Goal: Complete application form

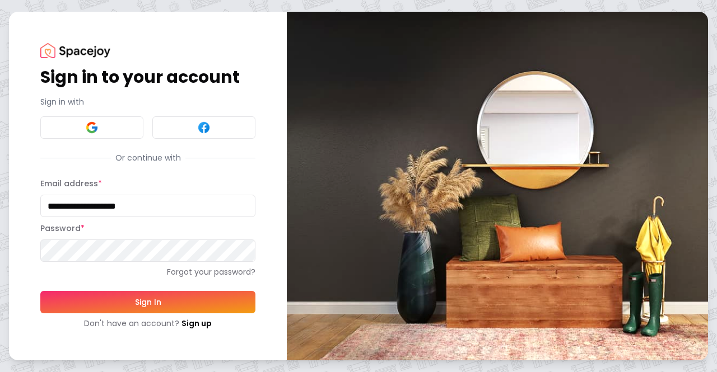
click at [139, 303] on button "Sign In" at bounding box center [147, 302] width 215 height 22
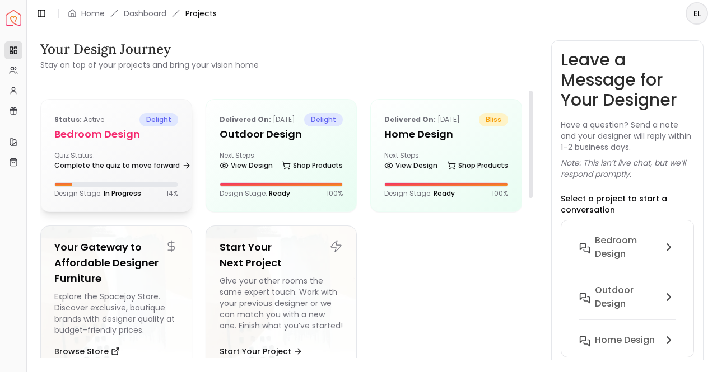
click at [166, 137] on h5 "Bedroom Design" at bounding box center [116, 135] width 124 height 16
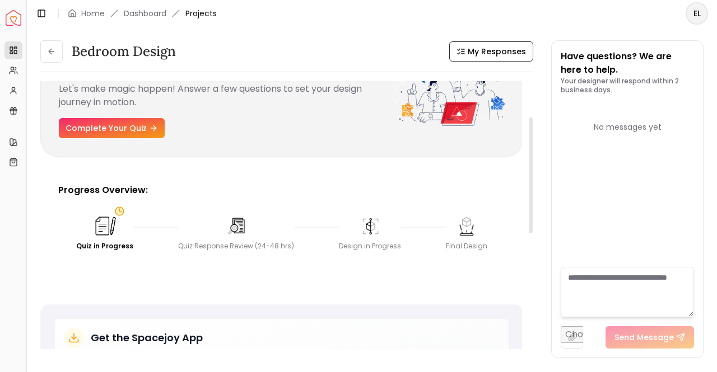
scroll to position [32, 0]
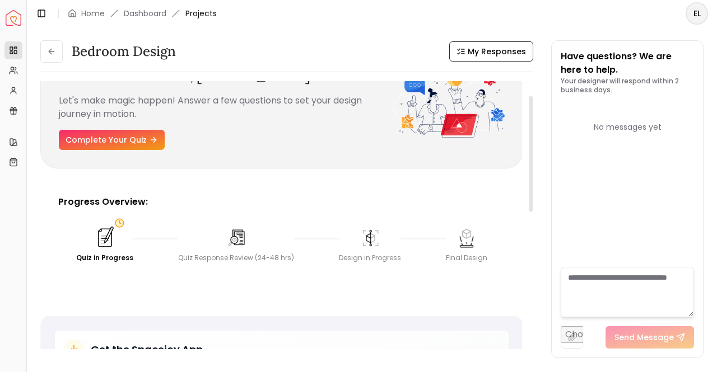
click at [101, 233] on img at bounding box center [104, 238] width 25 height 25
click at [106, 239] on img at bounding box center [104, 238] width 25 height 25
click at [122, 142] on link "Complete Your Quiz" at bounding box center [112, 140] width 106 height 20
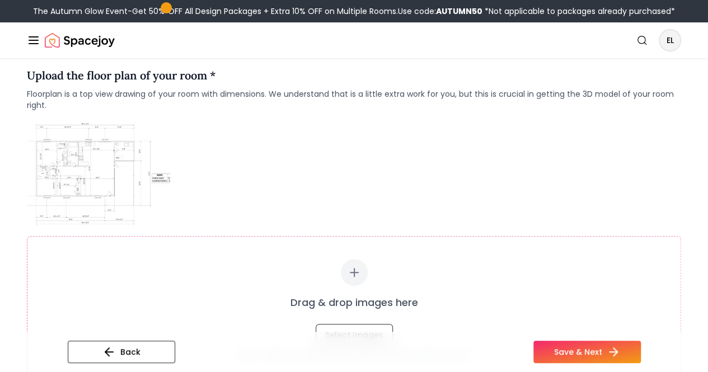
scroll to position [56, 0]
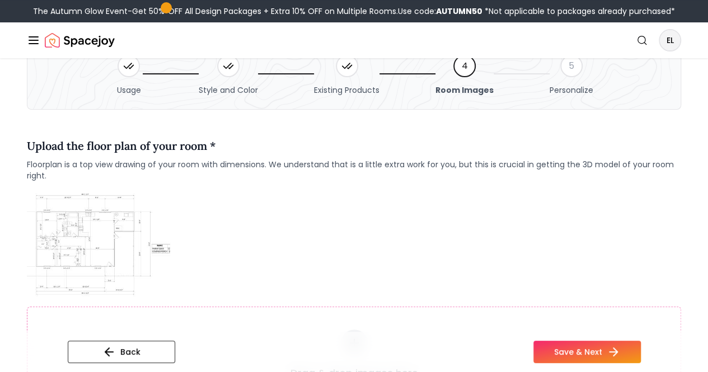
click at [97, 242] on img at bounding box center [98, 243] width 143 height 107
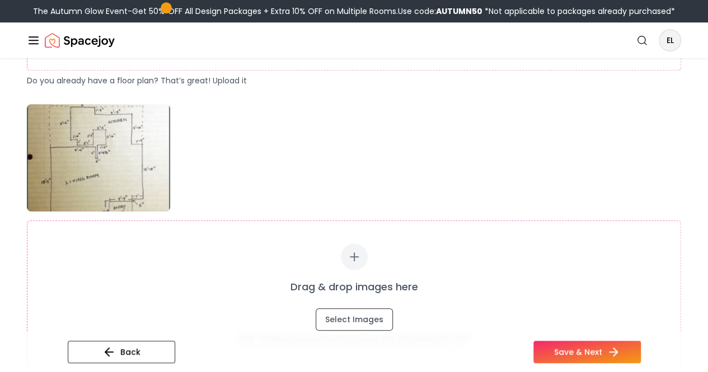
scroll to position [448, 0]
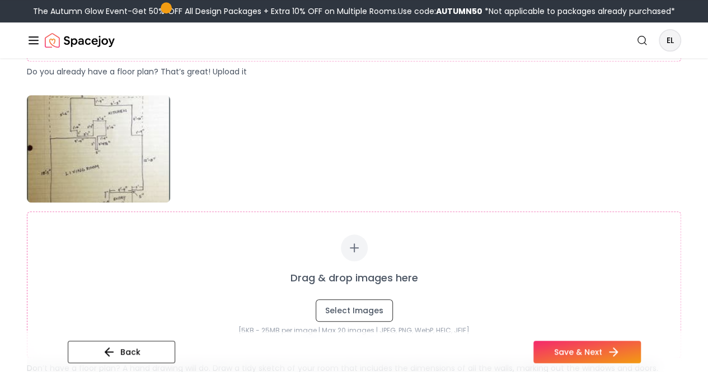
click at [106, 155] on img at bounding box center [98, 148] width 143 height 107
click at [369, 152] on div "Drag & drop images here Select Images [5KB - 25MB per image | Max 20 images | J…" at bounding box center [354, 234] width 654 height 279
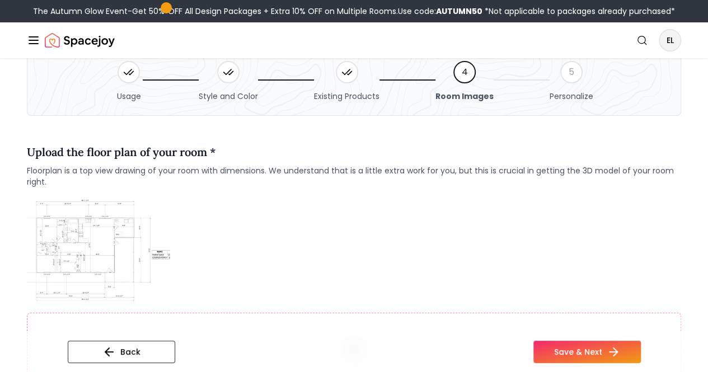
scroll to position [0, 0]
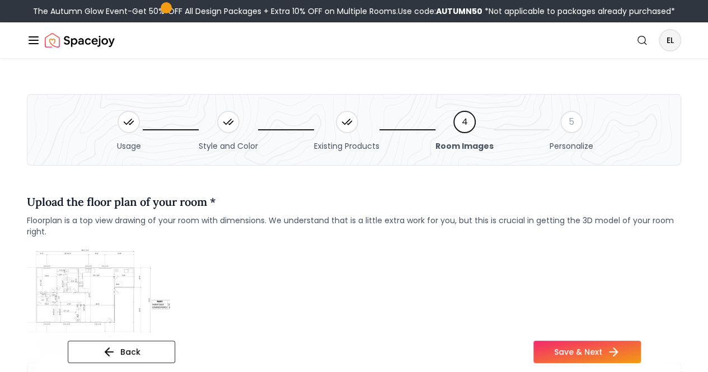
click at [345, 126] on icon at bounding box center [347, 121] width 11 height 11
drag, startPoint x: 225, startPoint y: 129, endPoint x: 219, endPoint y: 129, distance: 5.6
click at [222, 129] on div at bounding box center [228, 122] width 22 height 22
click at [131, 126] on icon at bounding box center [128, 121] width 11 height 11
click at [100, 358] on icon at bounding box center [106, 351] width 13 height 13
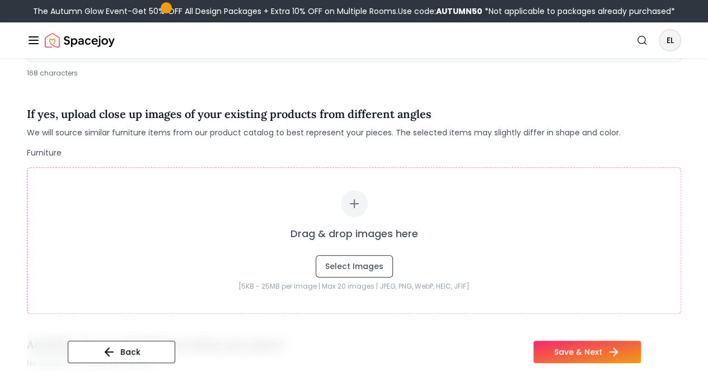
scroll to position [112, 0]
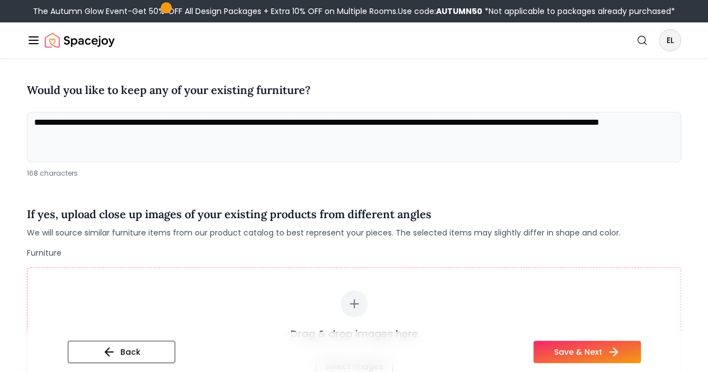
drag, startPoint x: 132, startPoint y: 125, endPoint x: 1, endPoint y: 97, distance: 133.9
click at [1, 97] on div "**********" at bounding box center [354, 290] width 708 height 688
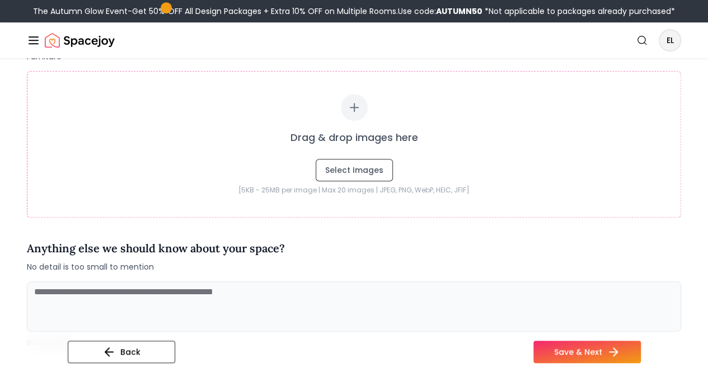
scroll to position [392, 0]
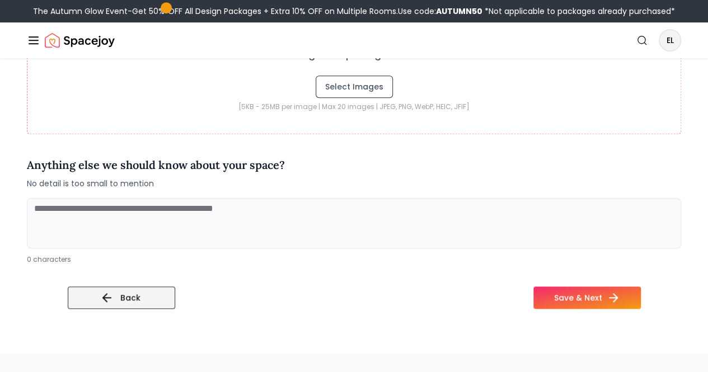
click at [100, 298] on icon at bounding box center [106, 297] width 13 height 13
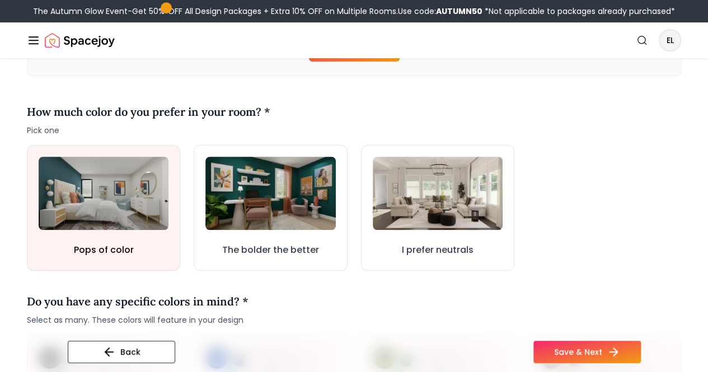
scroll to position [224, 0]
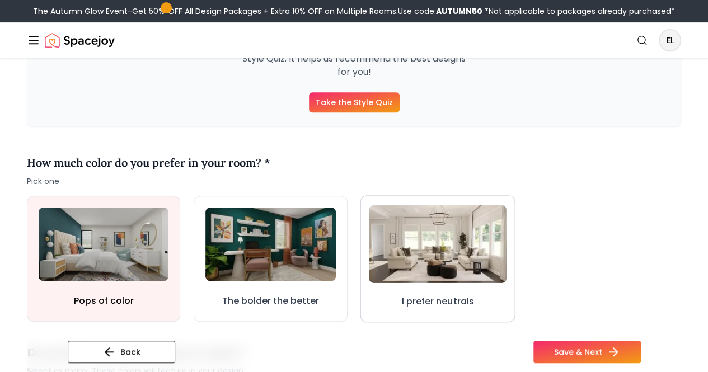
click at [442, 248] on img at bounding box center [438, 244] width 138 height 78
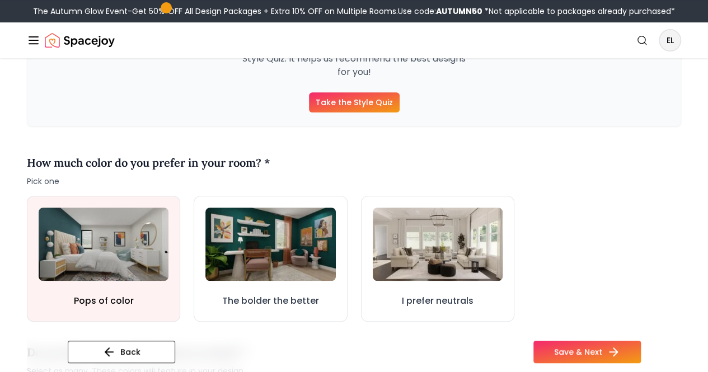
click at [347, 105] on link "Take the Style Quiz" at bounding box center [354, 102] width 91 height 20
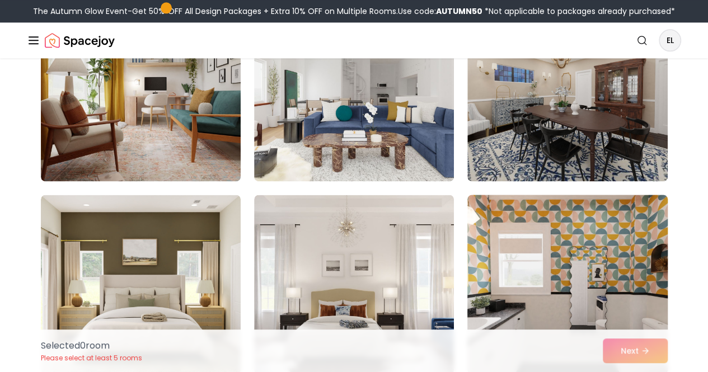
scroll to position [784, 0]
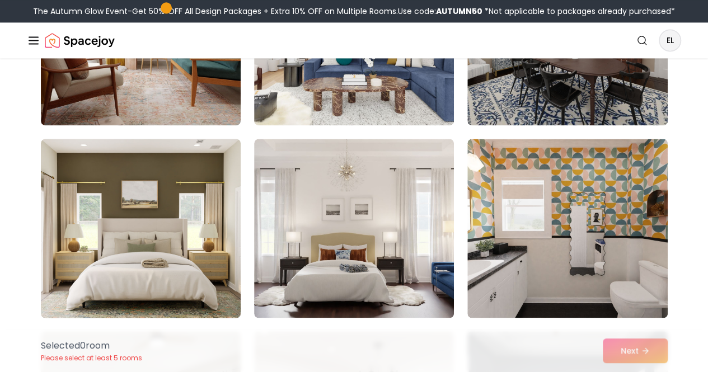
click at [178, 194] on img at bounding box center [141, 228] width 210 height 188
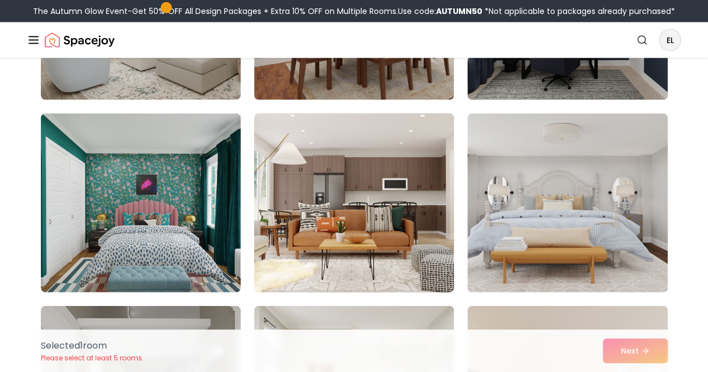
scroll to position [1232, 0]
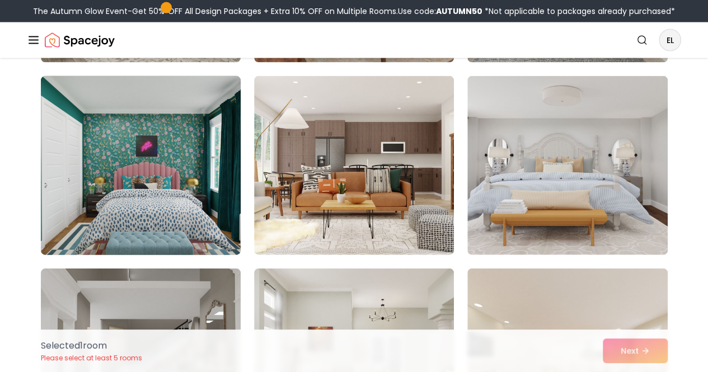
click at [124, 177] on img at bounding box center [141, 166] width 210 height 188
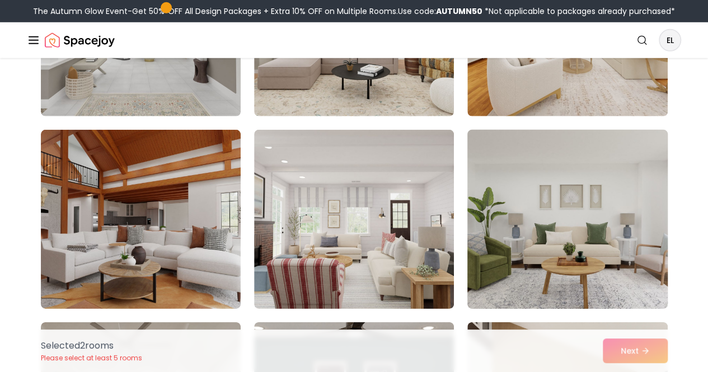
scroll to position [1568, 0]
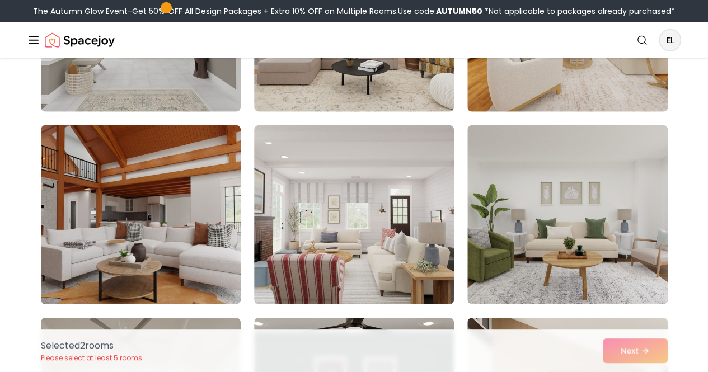
click at [159, 212] on img at bounding box center [141, 215] width 210 height 188
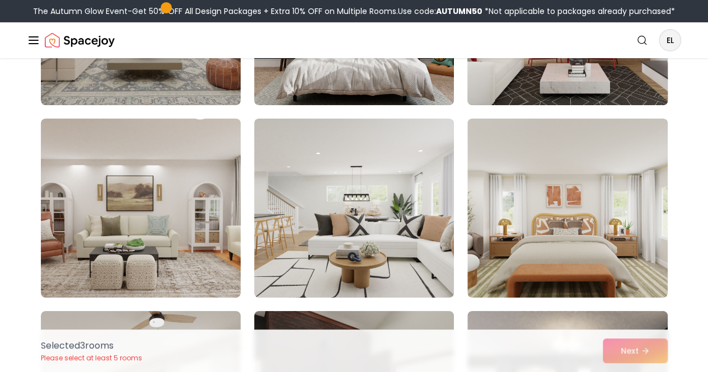
scroll to position [2016, 0]
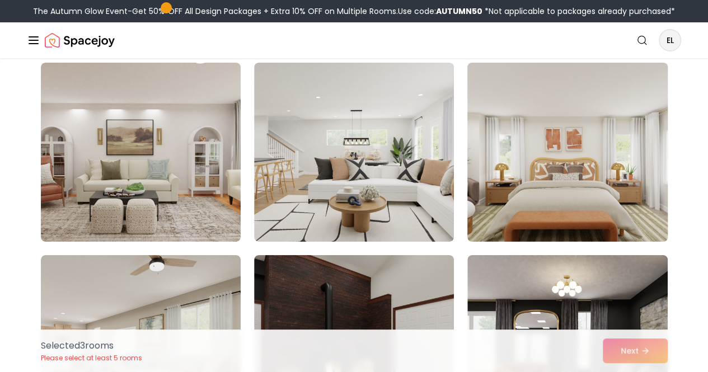
click at [572, 163] on img at bounding box center [567, 152] width 210 height 188
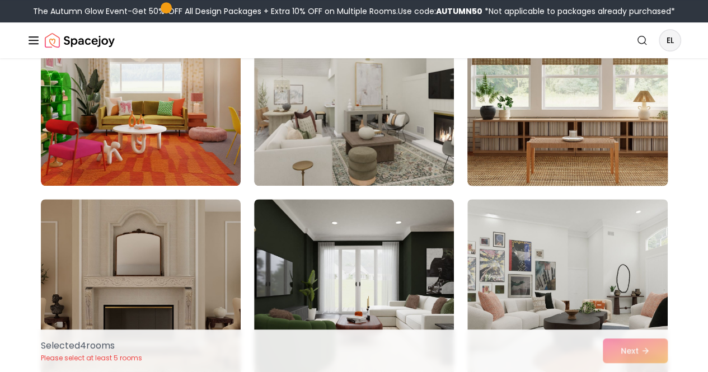
scroll to position [2519, 0]
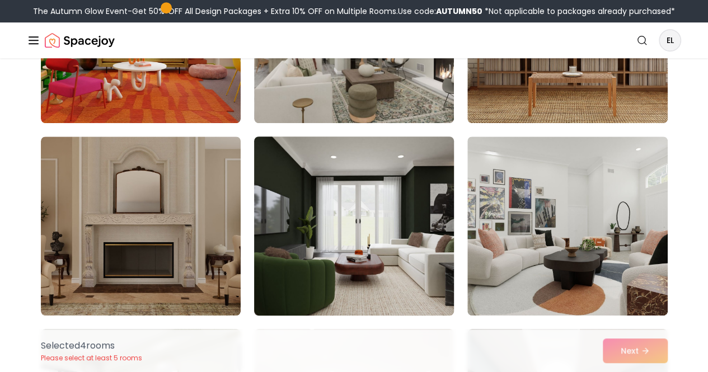
click at [359, 220] on img at bounding box center [354, 226] width 210 height 188
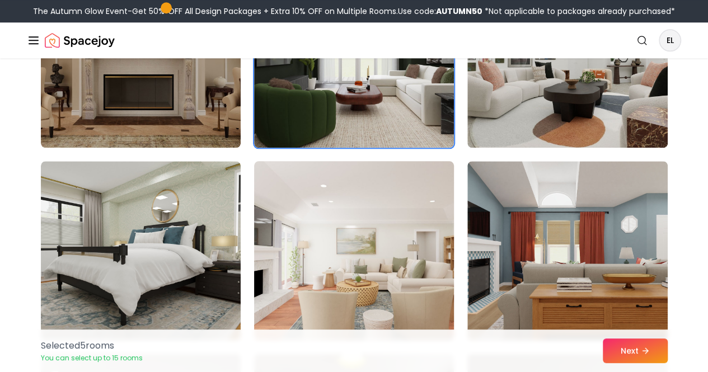
scroll to position [2743, 0]
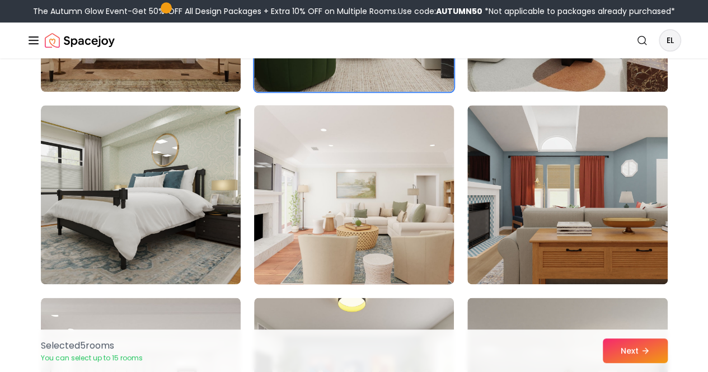
click at [360, 172] on img at bounding box center [354, 195] width 210 height 188
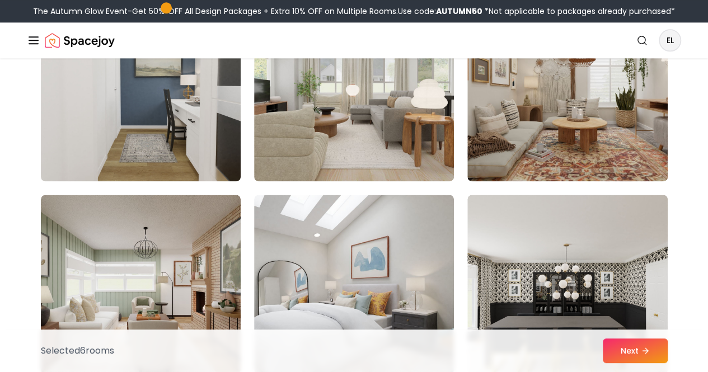
scroll to position [4815, 0]
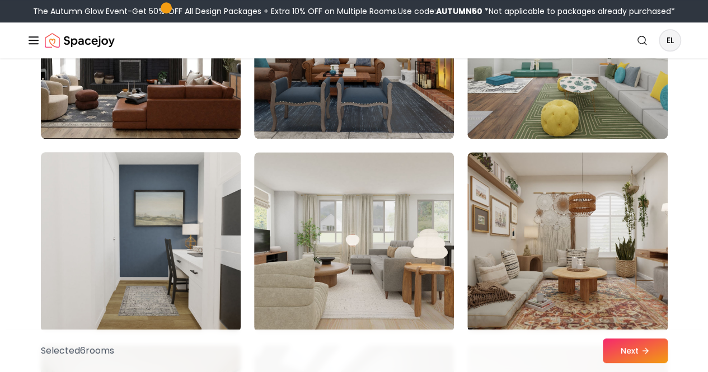
click at [124, 220] on img at bounding box center [141, 242] width 210 height 188
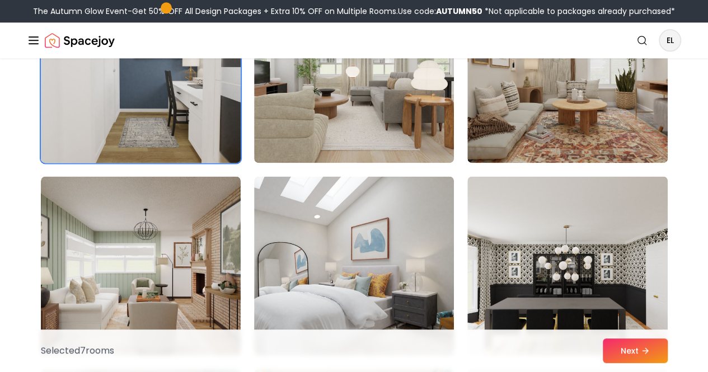
scroll to position [5039, 0]
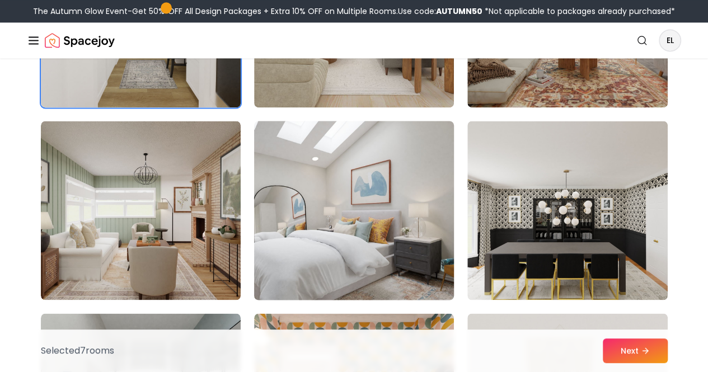
click at [350, 235] on img at bounding box center [354, 210] width 210 height 188
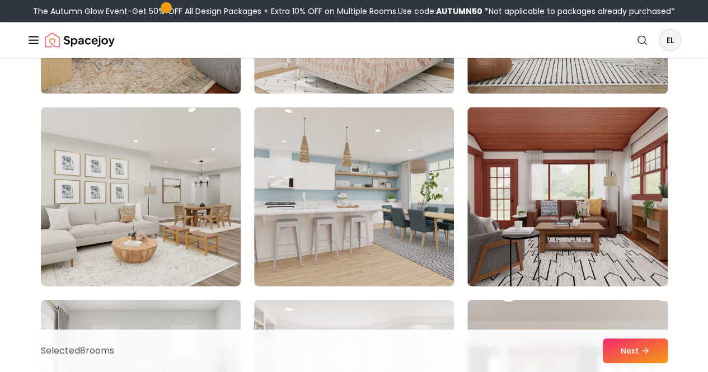
scroll to position [5991, 0]
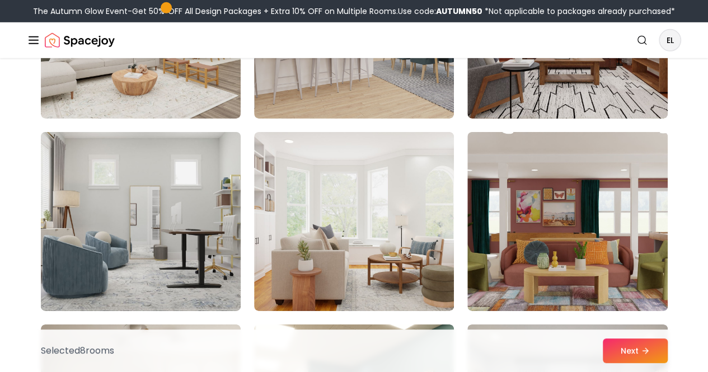
click at [158, 252] on img at bounding box center [141, 222] width 210 height 188
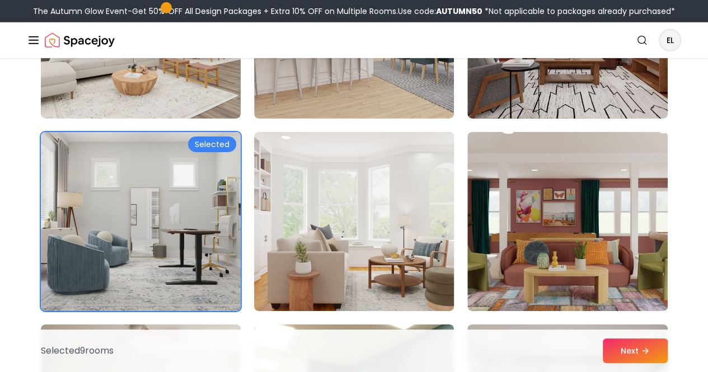
click at [345, 226] on img at bounding box center [354, 222] width 210 height 188
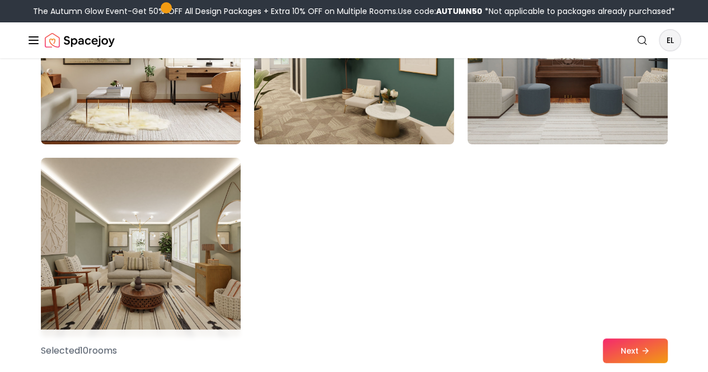
scroll to position [6382, 0]
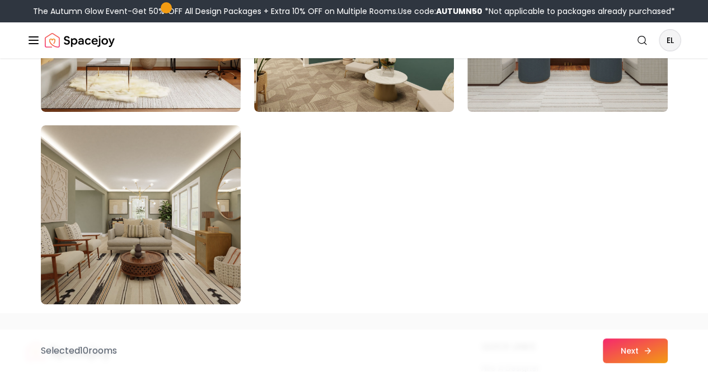
click at [622, 347] on button "Next" at bounding box center [635, 351] width 65 height 25
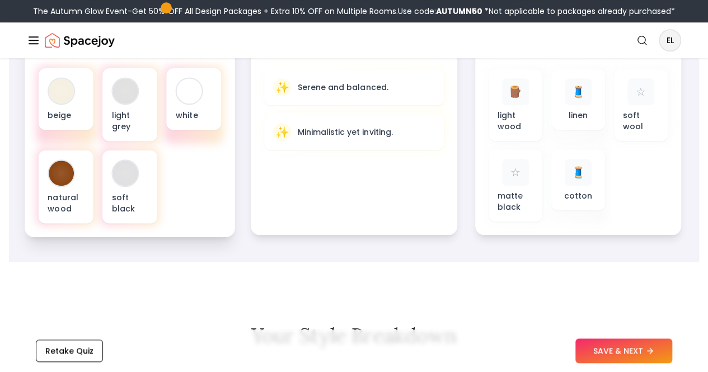
scroll to position [392, 0]
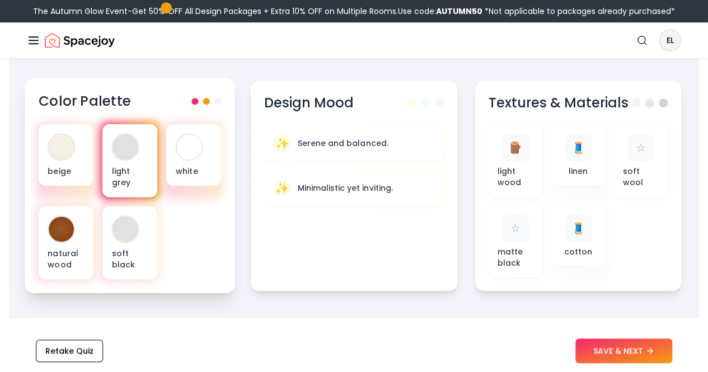
click at [133, 176] on p "light grey" at bounding box center [129, 176] width 36 height 23
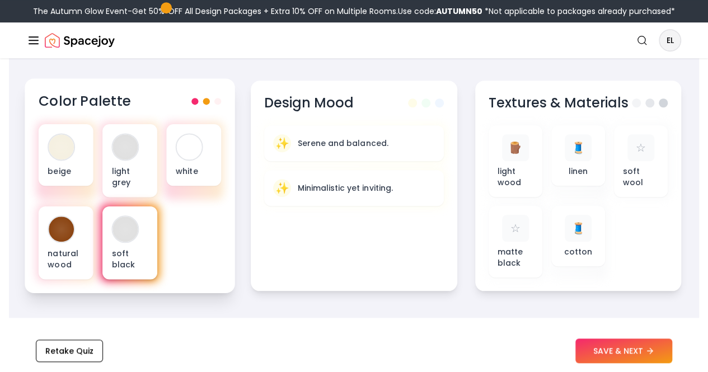
click at [124, 274] on div "soft black" at bounding box center [129, 243] width 55 height 73
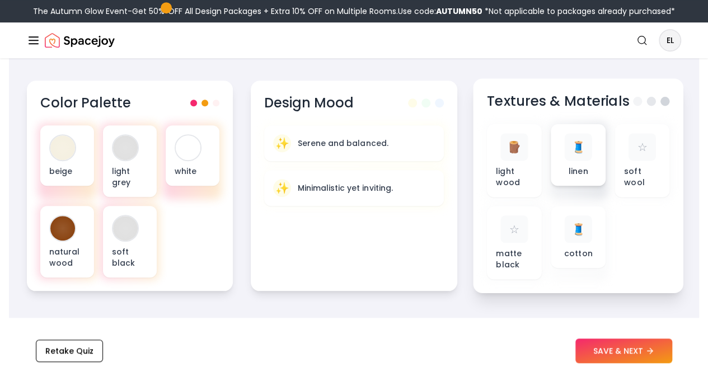
click at [593, 166] on div "🧵 linen" at bounding box center [578, 155] width 36 height 44
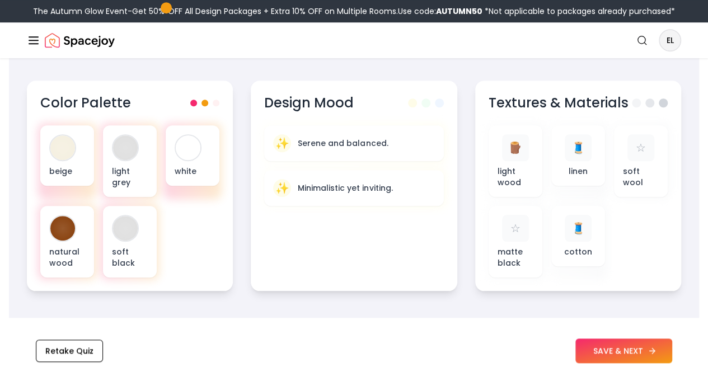
click at [612, 349] on button "SAVE & NEXT" at bounding box center [624, 351] width 97 height 25
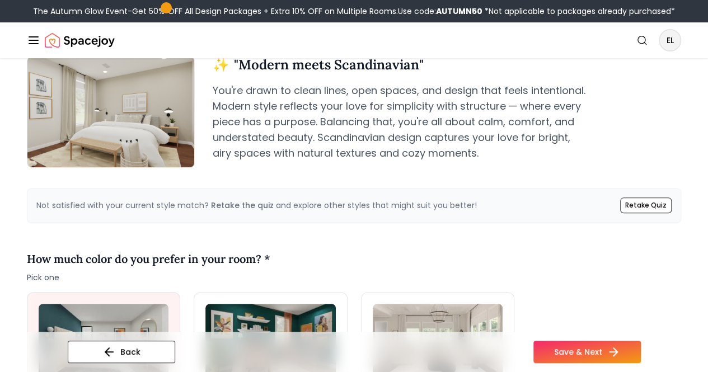
scroll to position [280, 0]
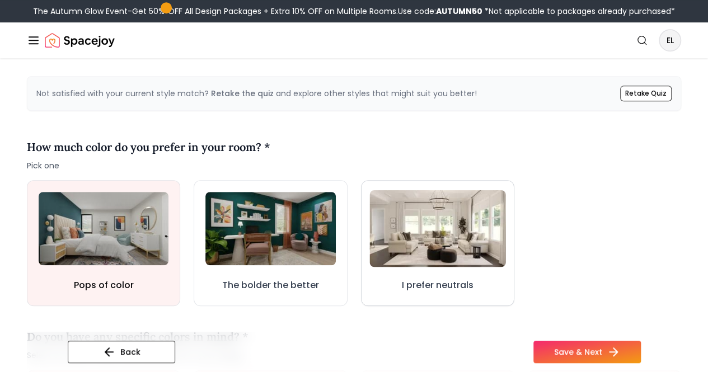
click at [435, 241] on img at bounding box center [438, 228] width 137 height 77
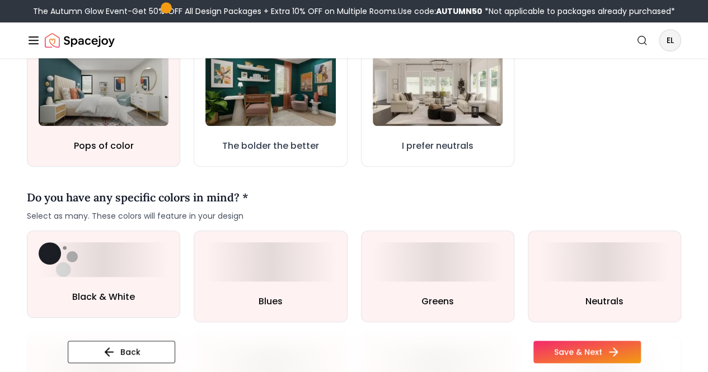
scroll to position [392, 0]
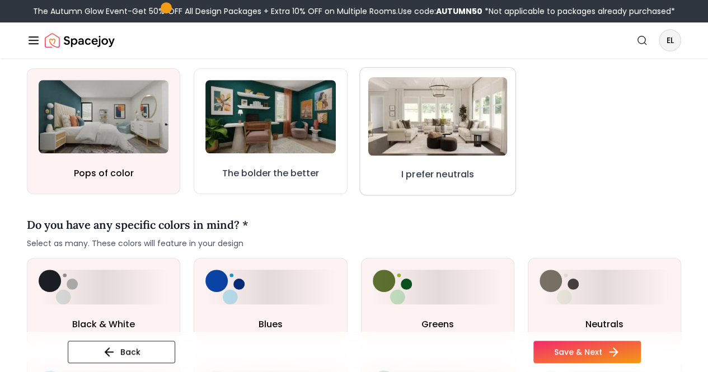
click at [469, 135] on img at bounding box center [437, 116] width 139 height 78
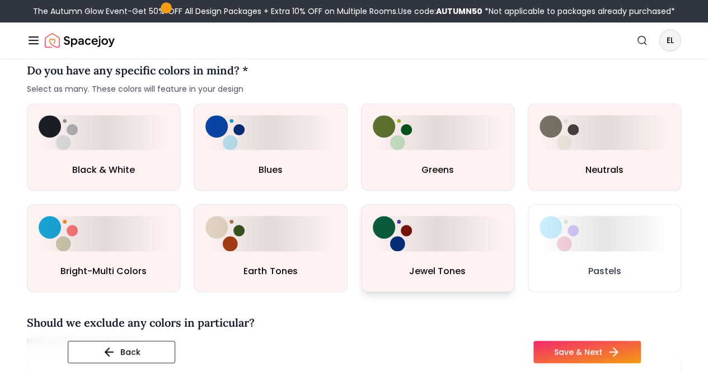
scroll to position [560, 0]
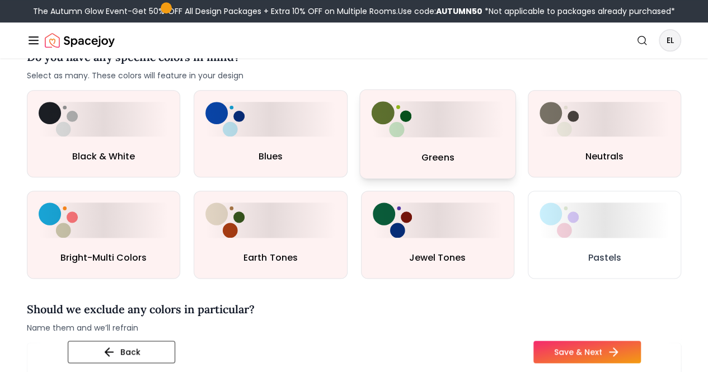
click at [447, 140] on button "Greens" at bounding box center [437, 134] width 157 height 90
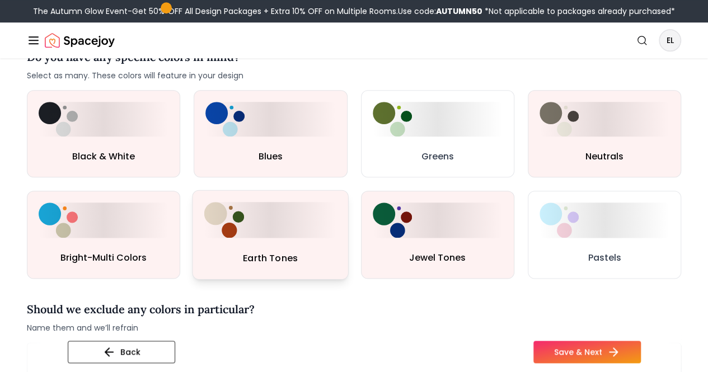
click at [270, 248] on button "Earth Tones" at bounding box center [271, 235] width 157 height 90
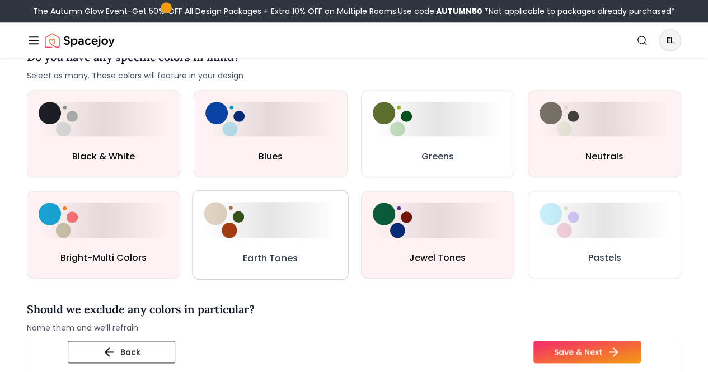
click at [270, 227] on div at bounding box center [270, 220] width 133 height 36
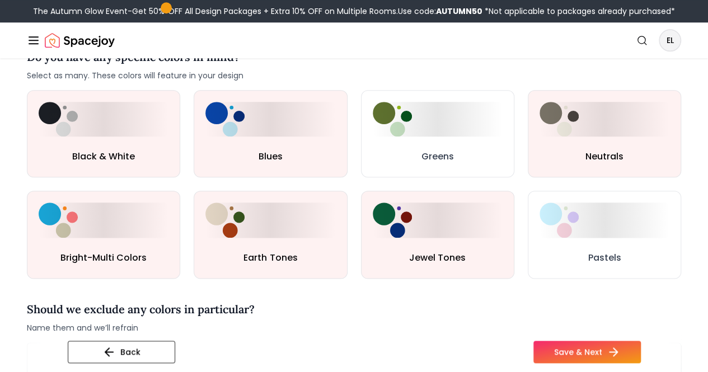
scroll to position [504, 0]
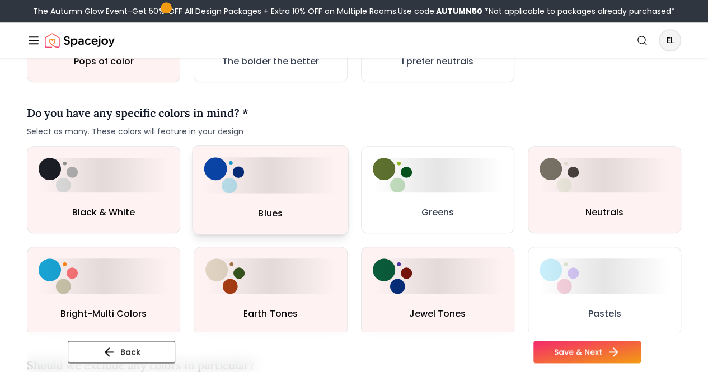
click at [254, 188] on div at bounding box center [270, 175] width 133 height 36
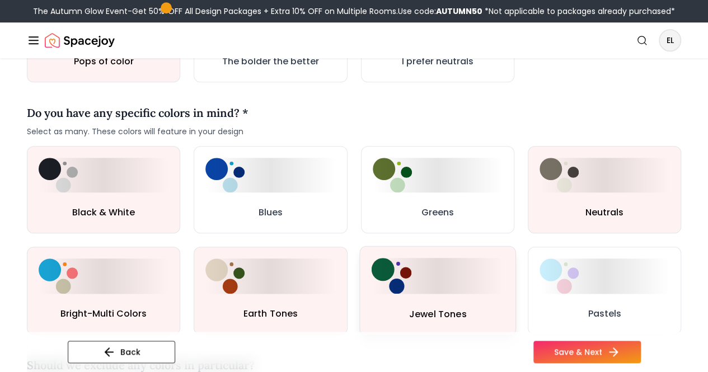
click at [415, 279] on div at bounding box center [437, 276] width 133 height 36
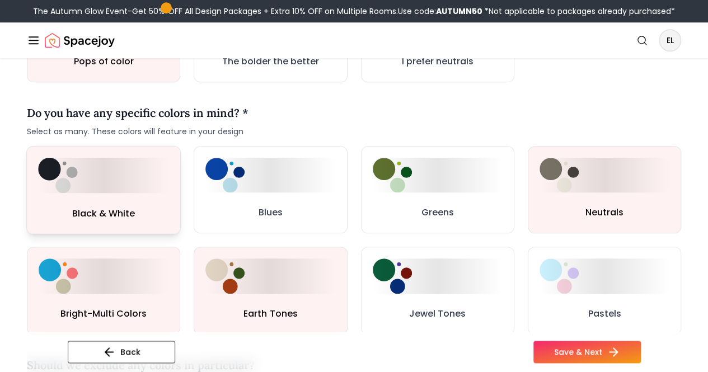
drag, startPoint x: 174, startPoint y: 211, endPoint x: 165, endPoint y: 211, distance: 9.0
click at [173, 211] on button "Black & White" at bounding box center [103, 190] width 155 height 88
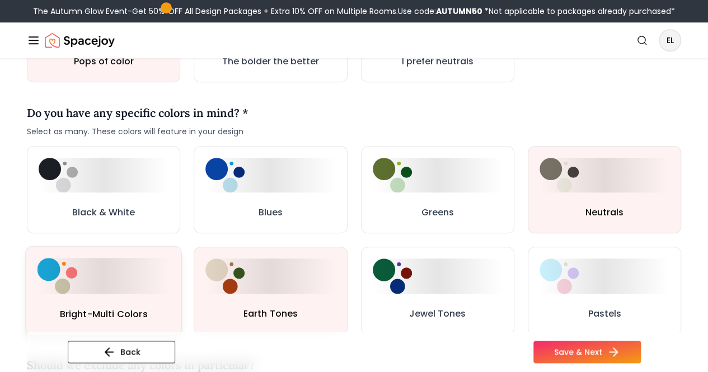
click at [113, 293] on button "Bright-Multi Colors" at bounding box center [103, 291] width 157 height 90
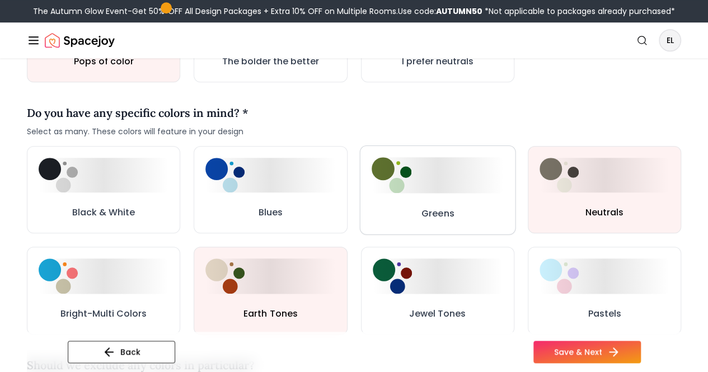
click at [460, 202] on button "Greens" at bounding box center [437, 189] width 156 height 89
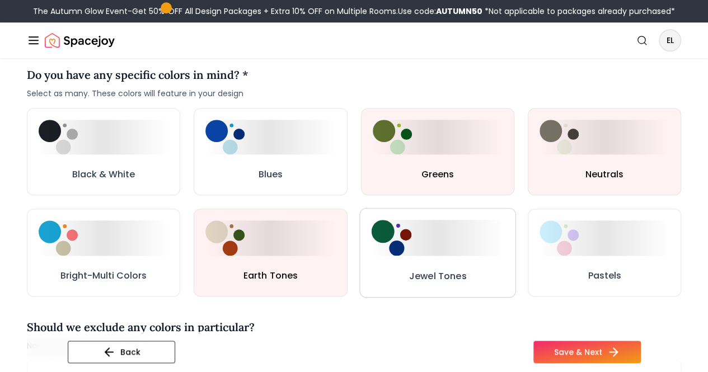
scroll to position [560, 0]
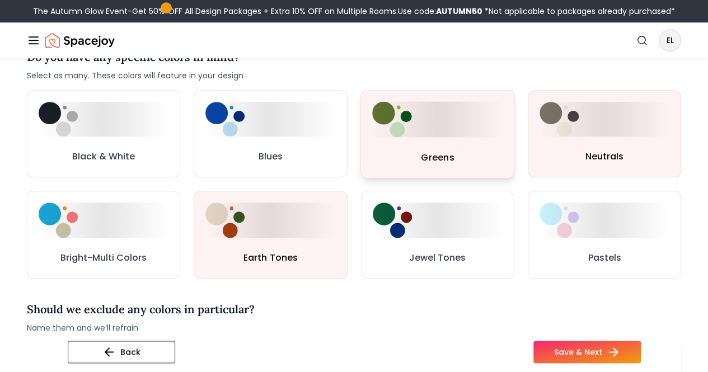
click at [448, 150] on h3 "Greens" at bounding box center [438, 157] width 34 height 14
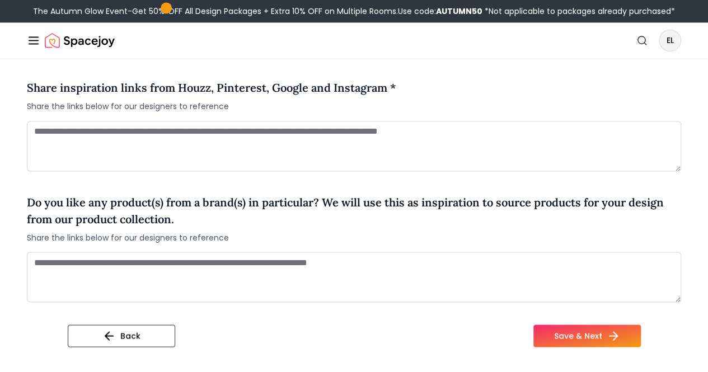
scroll to position [952, 0]
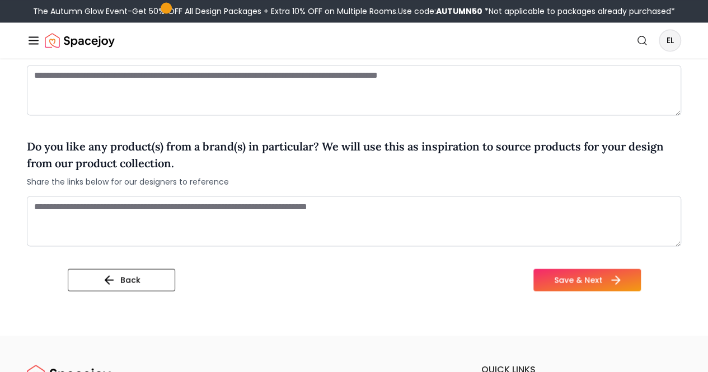
click at [607, 275] on button "Save & Next" at bounding box center [587, 280] width 107 height 22
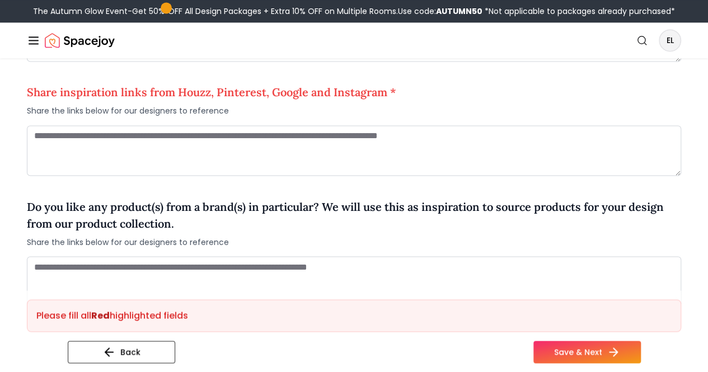
scroll to position [840, 0]
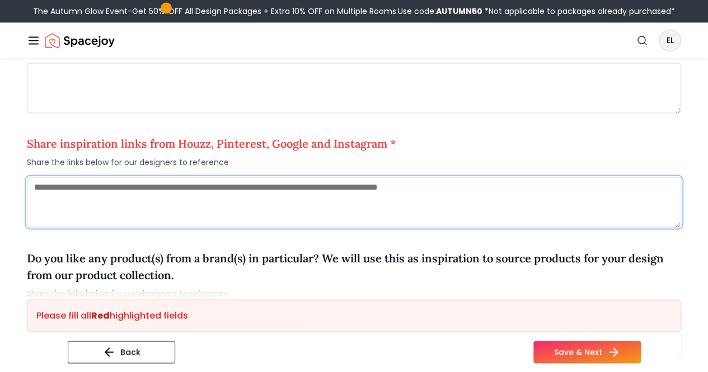
click at [198, 207] on textarea at bounding box center [354, 202] width 654 height 50
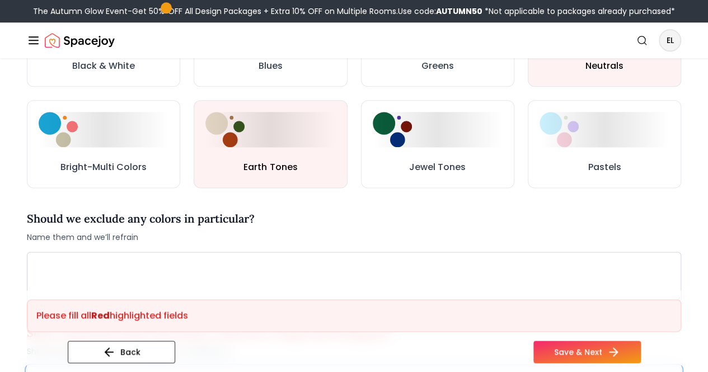
scroll to position [672, 0]
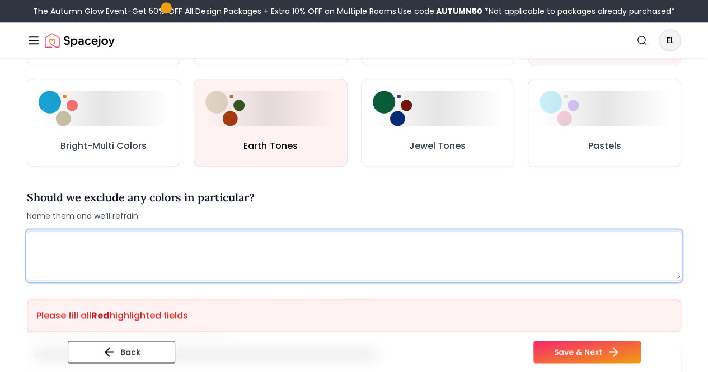
click at [175, 249] on textarea at bounding box center [354, 256] width 654 height 50
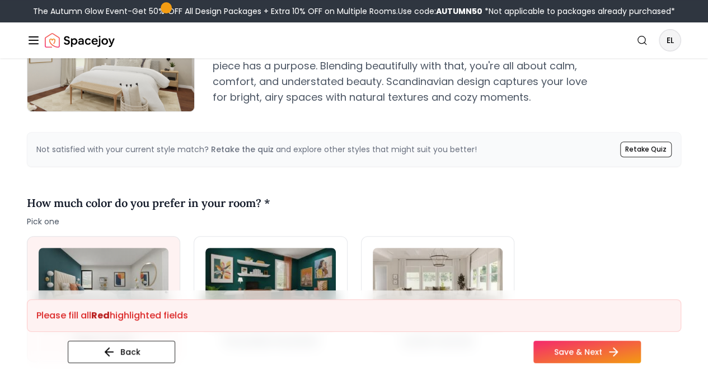
scroll to position [224, 0]
